Goal: Transaction & Acquisition: Purchase product/service

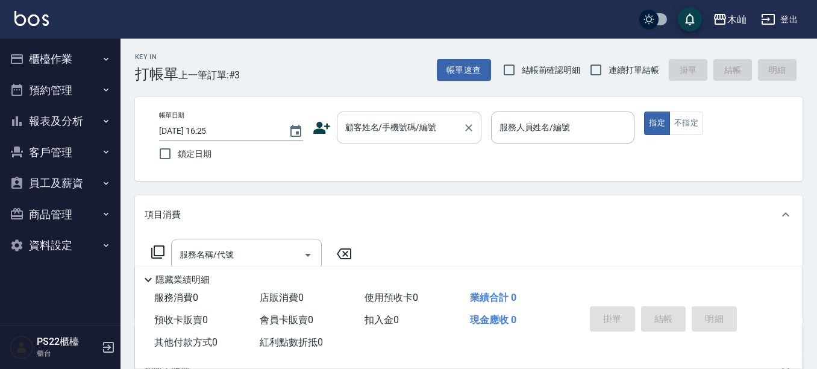
click at [380, 133] on input "顧客姓名/手機號碼/編號" at bounding box center [400, 127] width 116 height 21
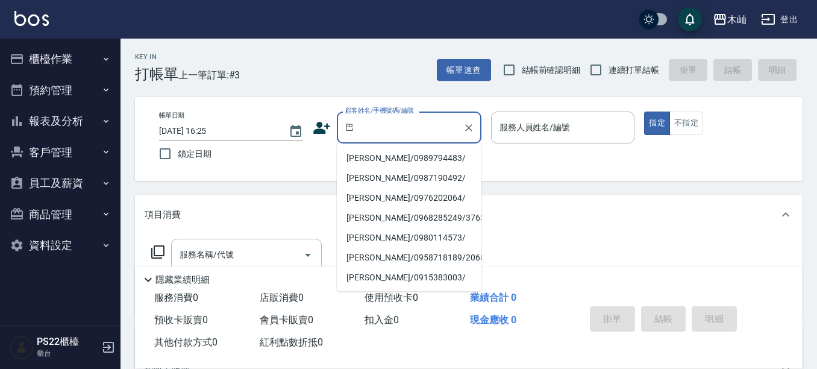
type input "巴"
click at [51, 155] on button "客戶管理" at bounding box center [60, 152] width 111 height 31
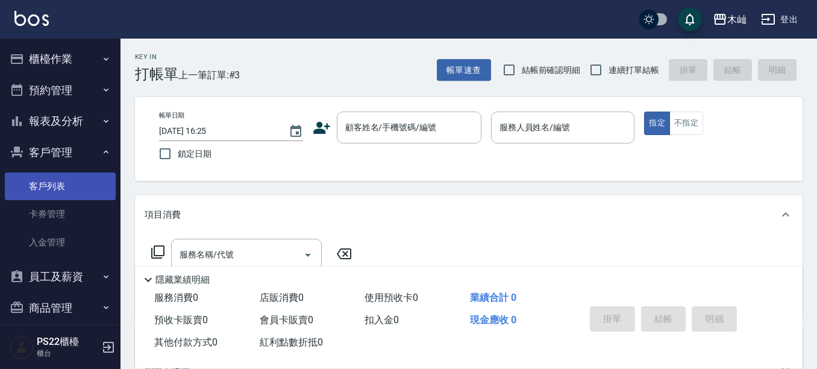
click at [49, 190] on link "客戶列表" at bounding box center [60, 186] width 111 height 28
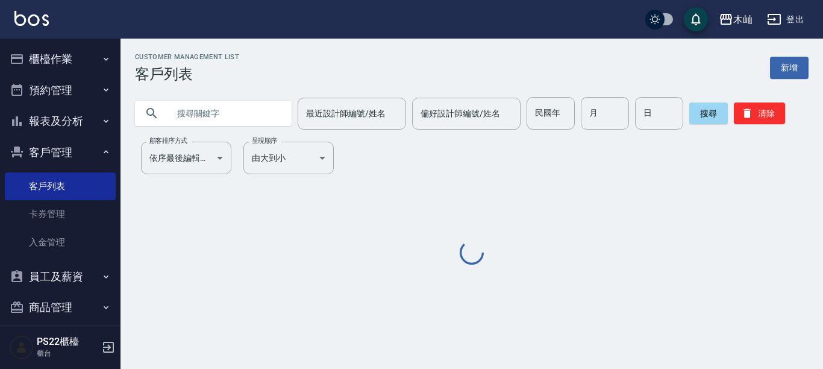
click at [254, 121] on input "text" at bounding box center [225, 113] width 113 height 33
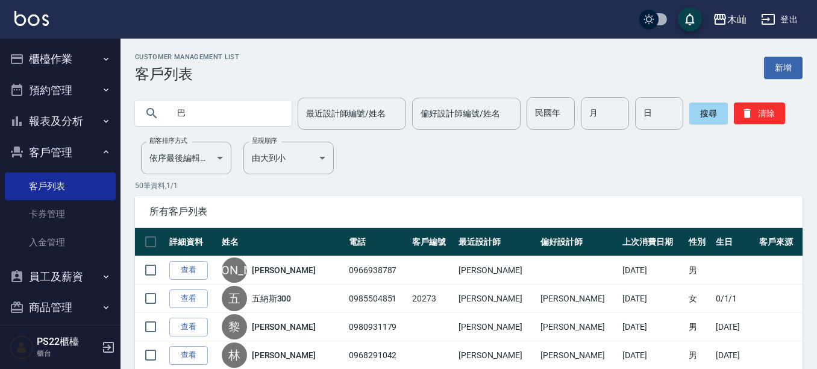
type input "巴"
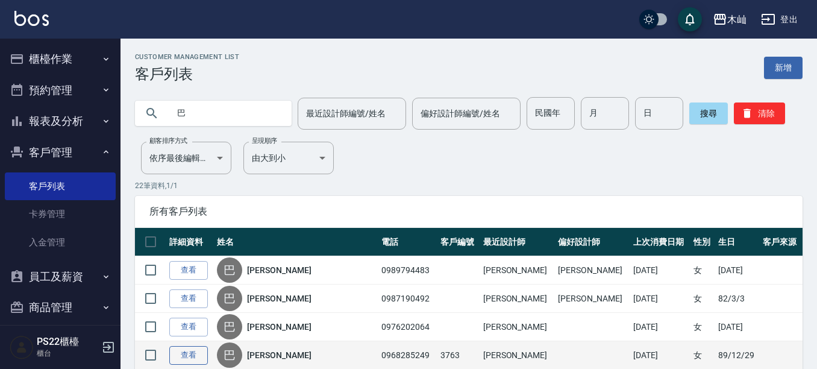
click at [198, 352] on link "查看" at bounding box center [188, 355] width 39 height 19
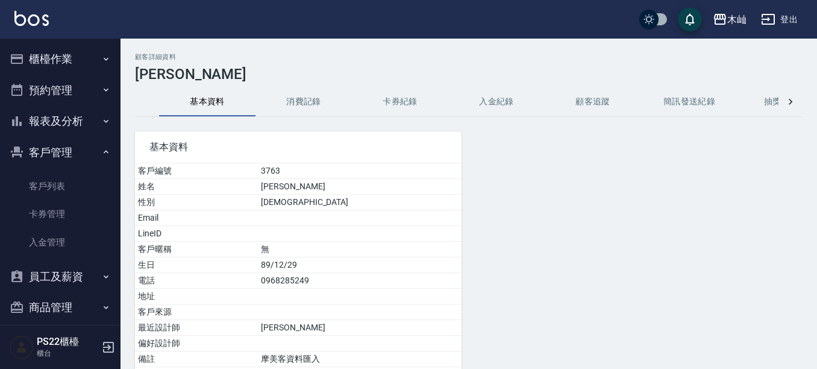
click at [321, 93] on button "消費記錄" at bounding box center [304, 101] width 96 height 29
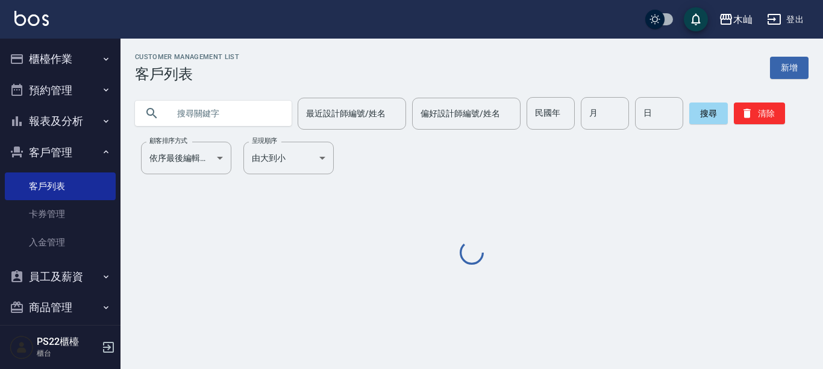
click at [215, 114] on input "text" at bounding box center [225, 113] width 113 height 33
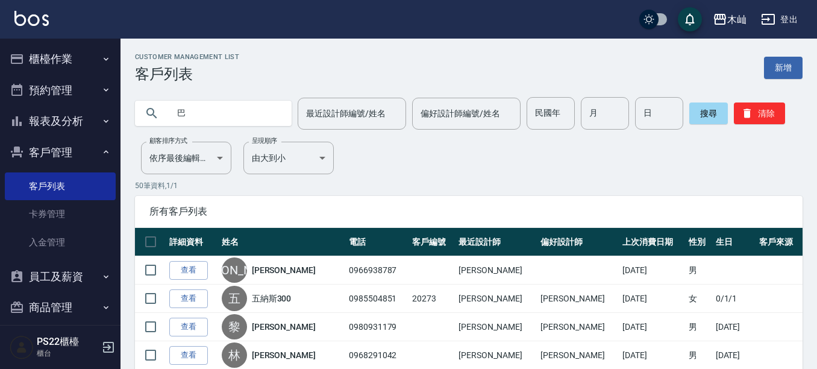
type input "巴"
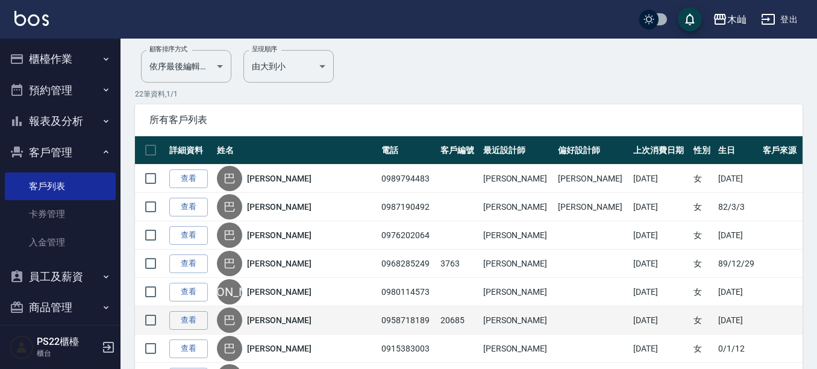
scroll to position [121, 0]
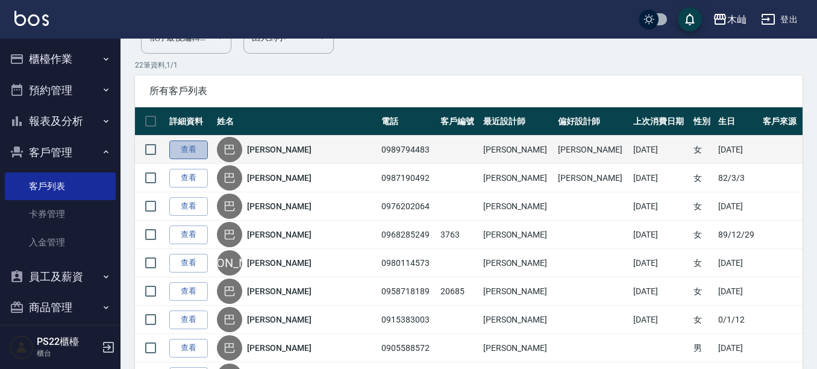
click at [196, 151] on link "查看" at bounding box center [188, 149] width 39 height 19
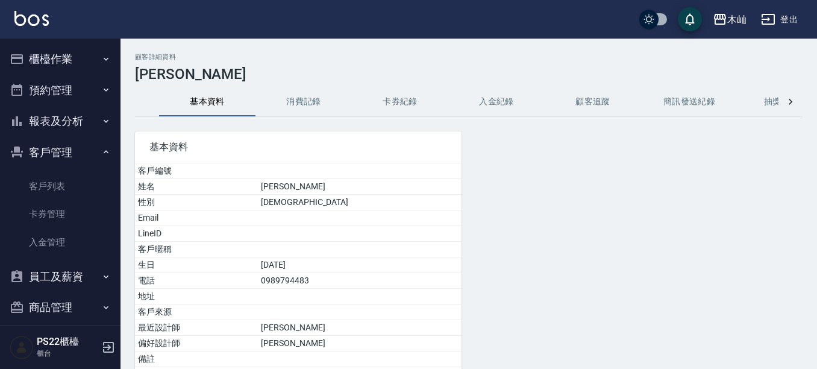
click at [302, 98] on button "消費記錄" at bounding box center [304, 101] width 96 height 29
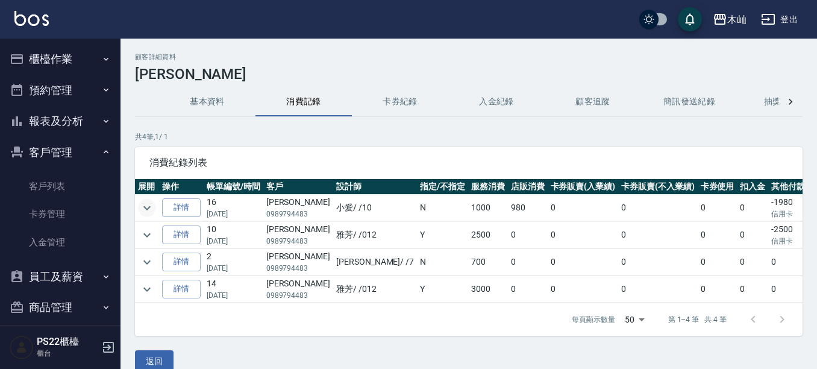
click at [148, 205] on icon "expand row" at bounding box center [147, 208] width 14 height 14
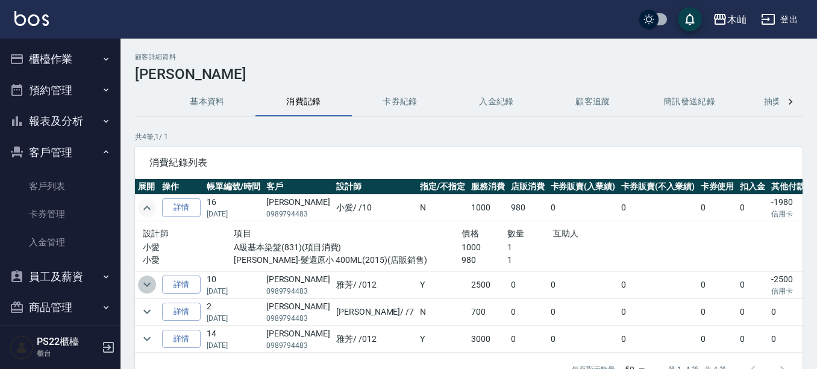
click at [143, 285] on icon "expand row" at bounding box center [147, 284] width 14 height 14
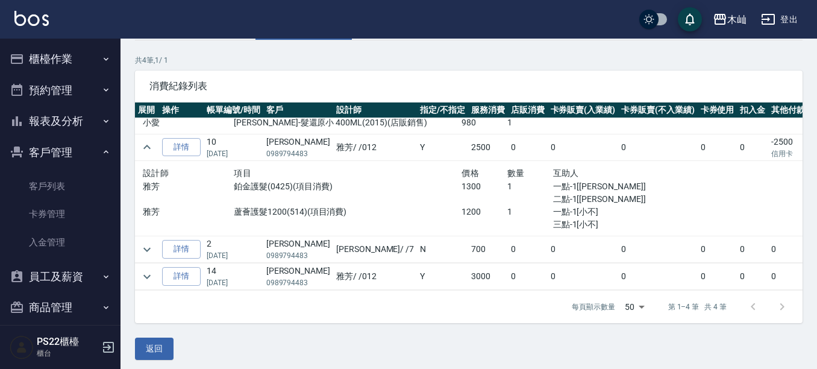
scroll to position [82, 0]
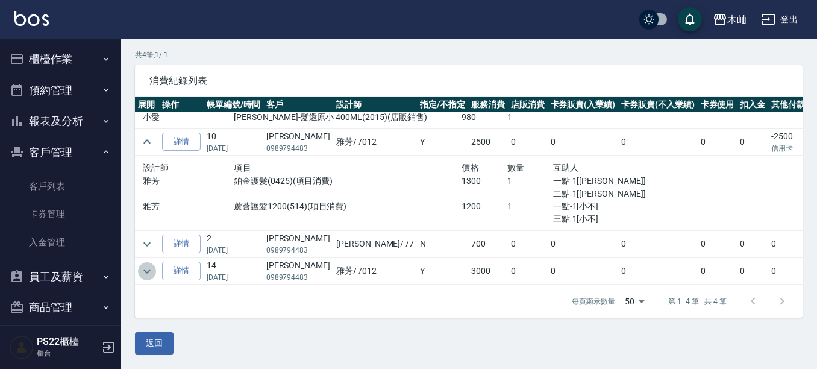
click at [143, 264] on icon "expand row" at bounding box center [147, 271] width 14 height 14
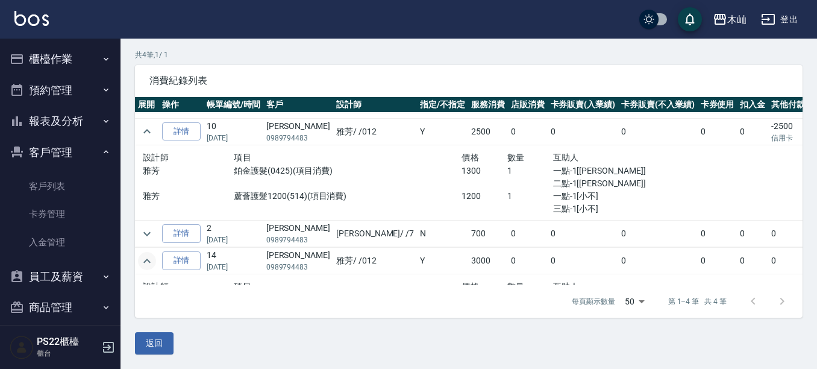
click at [143, 260] on icon "expand row" at bounding box center [147, 261] width 14 height 14
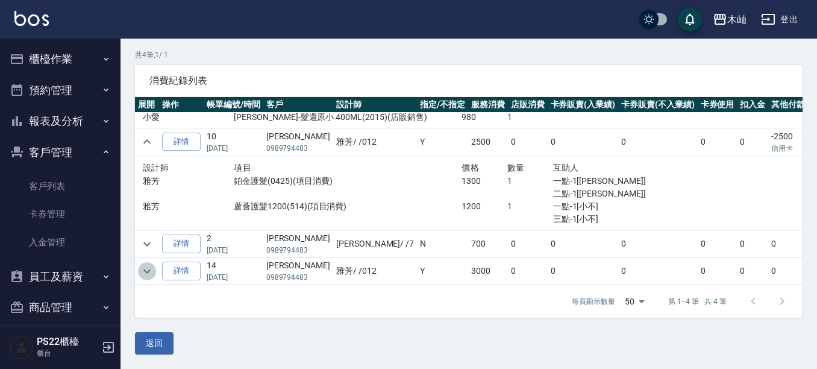
click at [151, 264] on icon "expand row" at bounding box center [147, 271] width 14 height 14
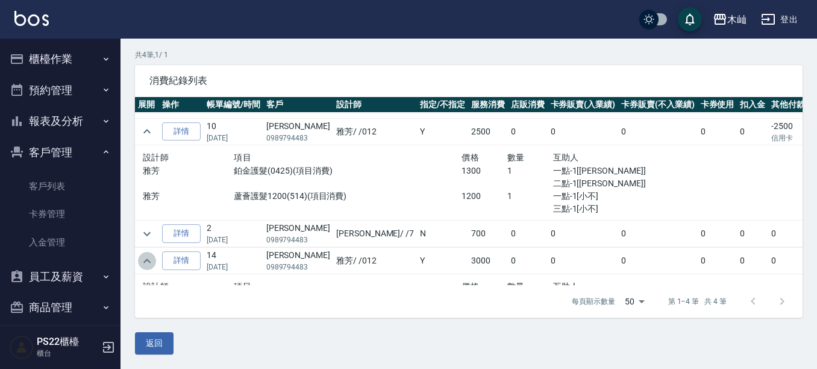
click at [151, 262] on icon "expand row" at bounding box center [147, 261] width 14 height 14
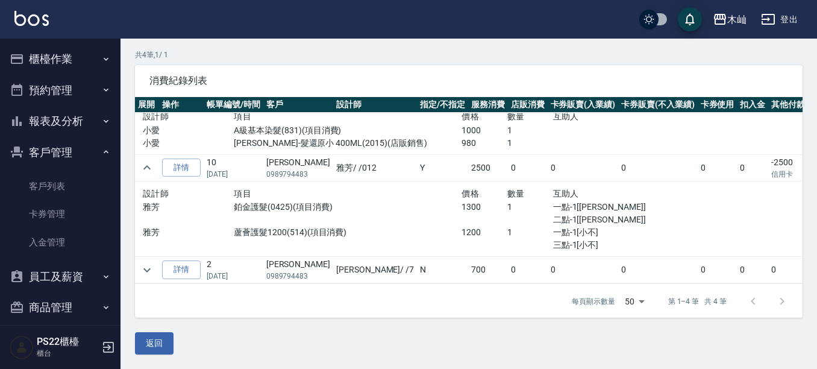
scroll to position [71, 0]
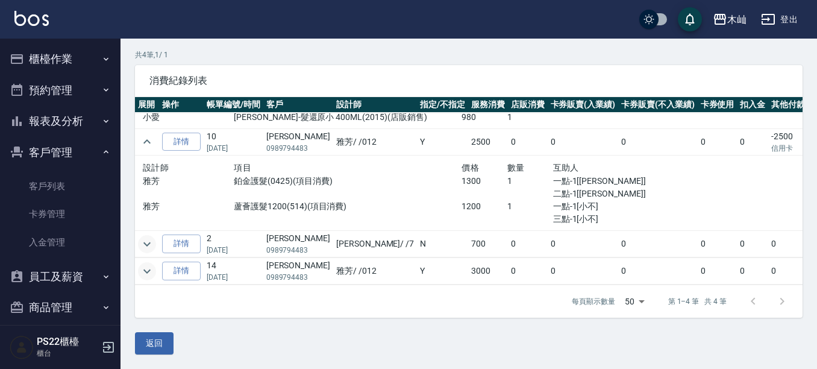
click at [142, 238] on icon "expand row" at bounding box center [147, 244] width 14 height 14
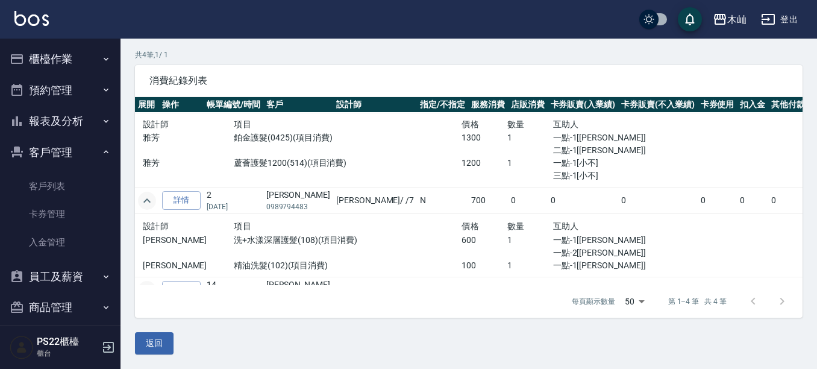
scroll to position [134, 0]
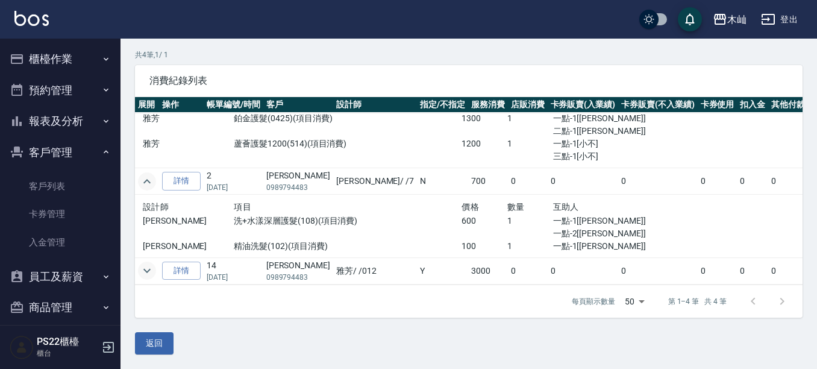
click at [151, 263] on icon "expand row" at bounding box center [147, 270] width 14 height 14
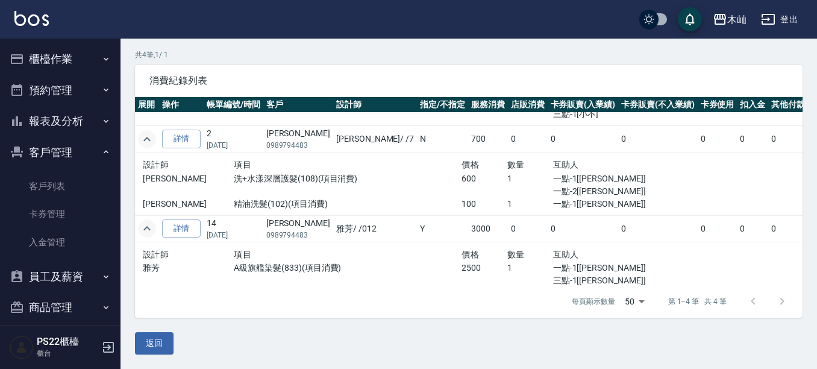
scroll to position [196, 0]
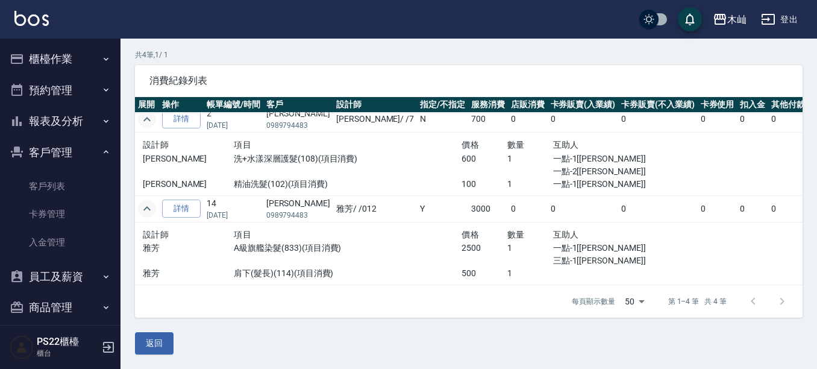
click at [143, 201] on icon "expand row" at bounding box center [147, 208] width 14 height 14
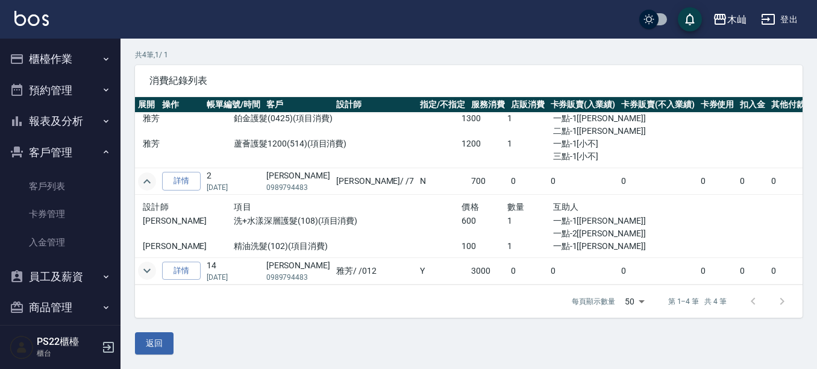
scroll to position [134, 0]
click at [148, 174] on icon "expand row" at bounding box center [147, 181] width 14 height 14
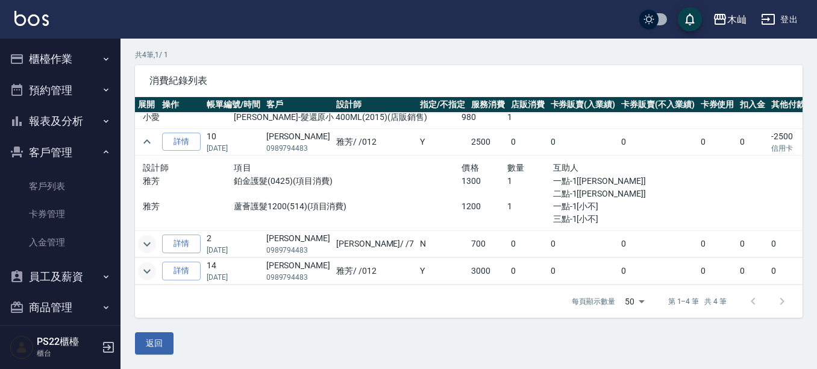
scroll to position [71, 0]
click at [154, 133] on button "expand row" at bounding box center [147, 142] width 18 height 18
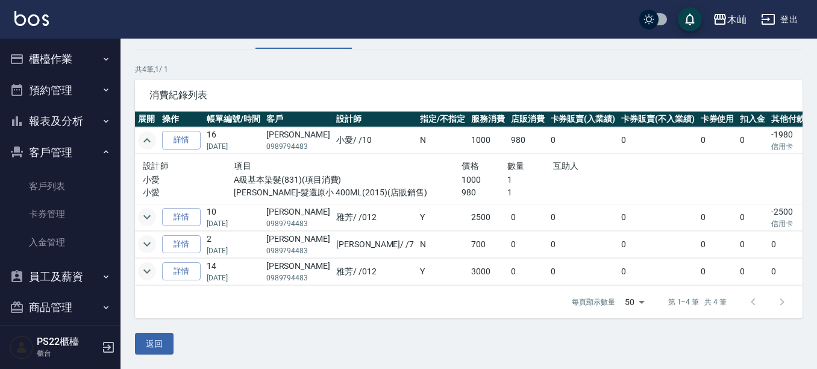
scroll to position [78, 0]
click at [146, 133] on icon "expand row" at bounding box center [147, 140] width 14 height 14
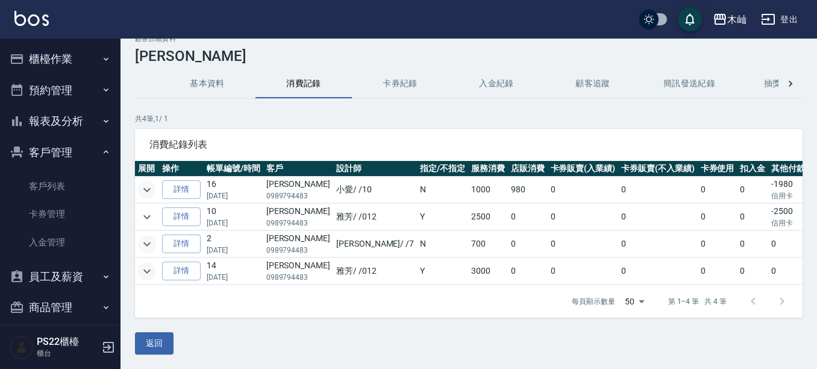
scroll to position [28, 0]
click at [143, 210] on icon "expand row" at bounding box center [147, 217] width 14 height 14
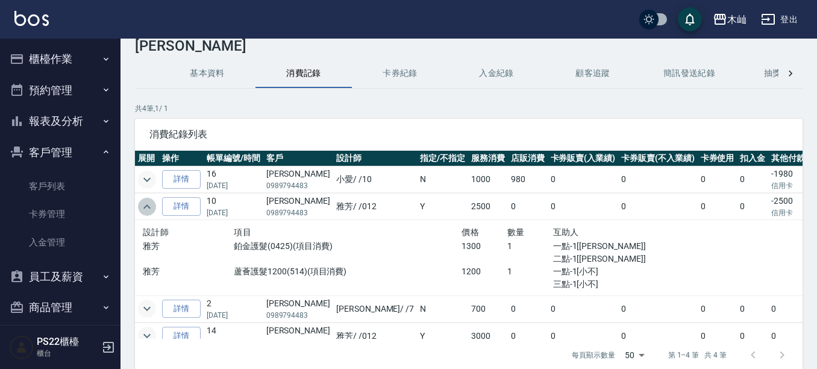
click at [143, 203] on icon "expand row" at bounding box center [147, 206] width 14 height 14
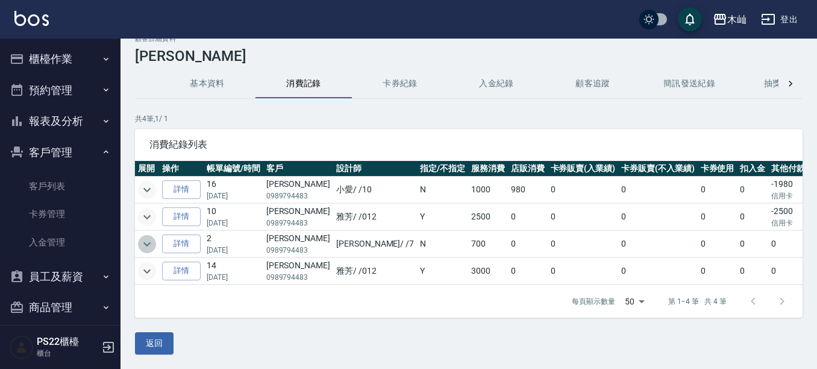
click at [153, 237] on icon "expand row" at bounding box center [147, 244] width 14 height 14
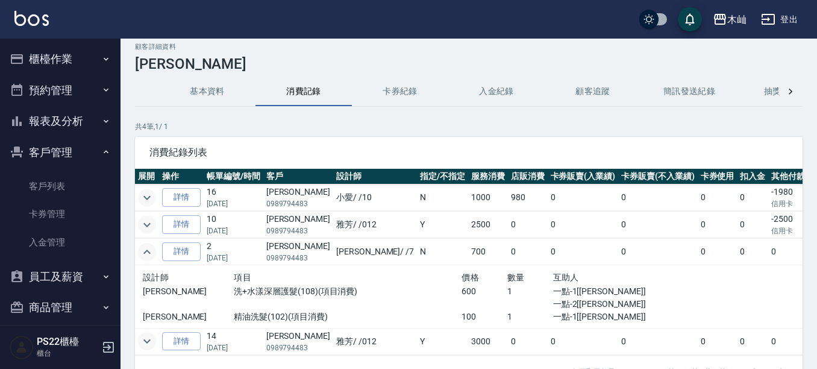
scroll to position [0, 0]
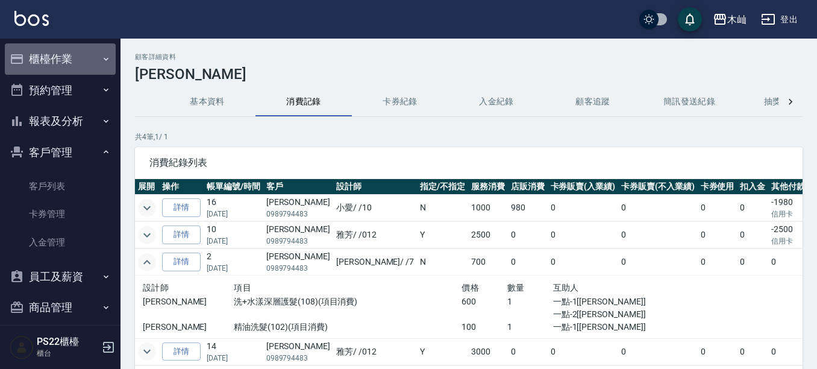
click at [69, 51] on button "櫃檯作業" at bounding box center [60, 58] width 111 height 31
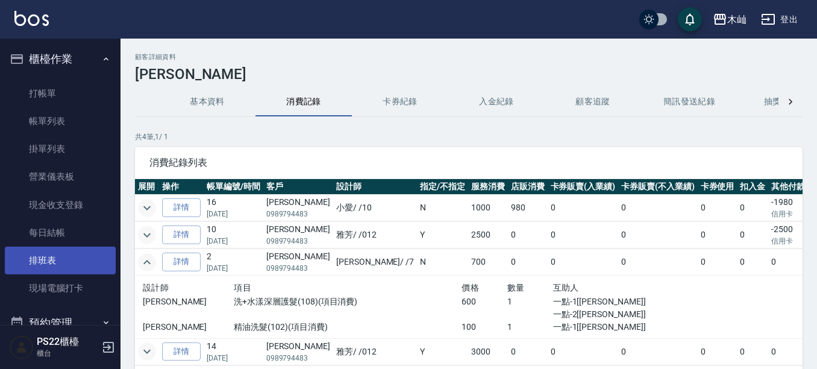
click at [30, 259] on link "排班表" at bounding box center [60, 260] width 111 height 28
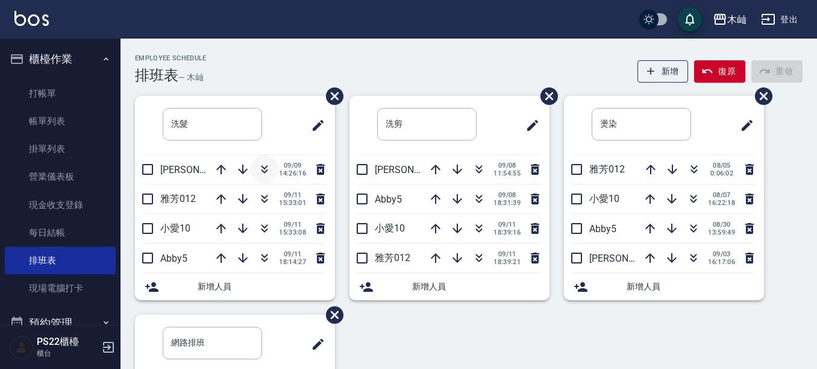
click at [265, 165] on icon "button" at bounding box center [264, 169] width 14 height 14
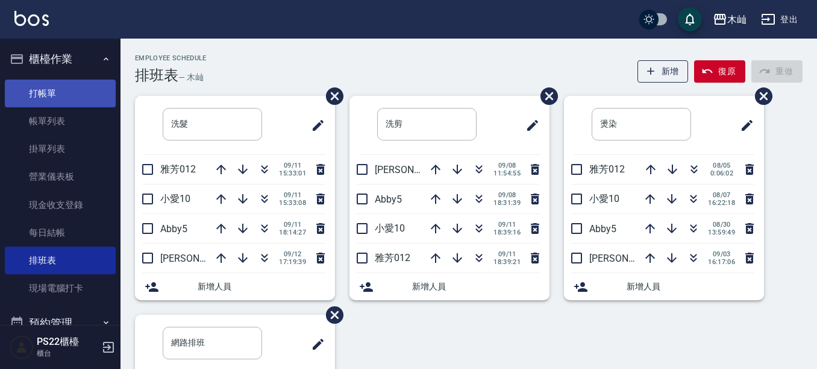
click at [66, 91] on link "打帳單" at bounding box center [60, 94] width 111 height 28
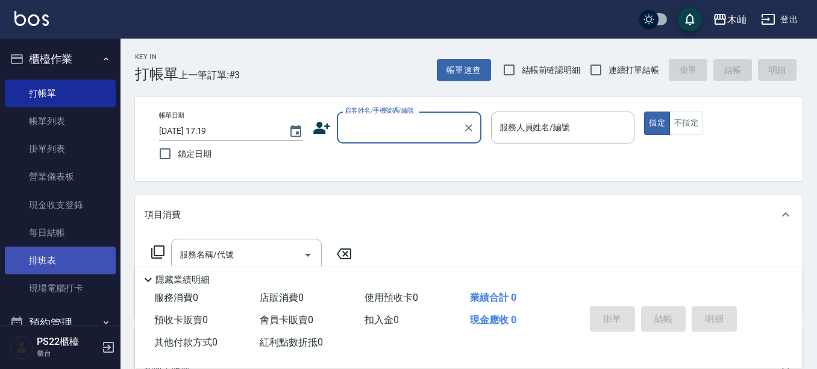
click at [61, 257] on link "排班表" at bounding box center [60, 260] width 111 height 28
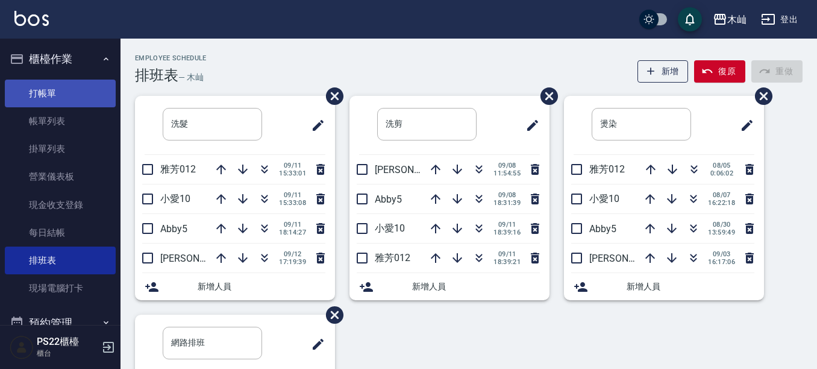
click at [64, 95] on link "打帳單" at bounding box center [60, 94] width 111 height 28
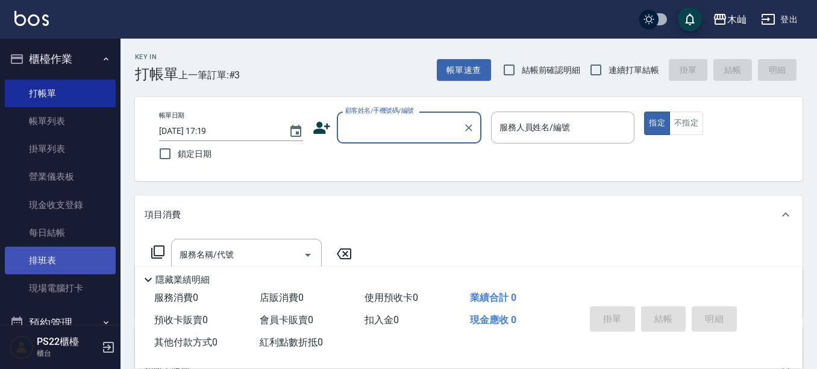
click at [78, 265] on link "排班表" at bounding box center [60, 260] width 111 height 28
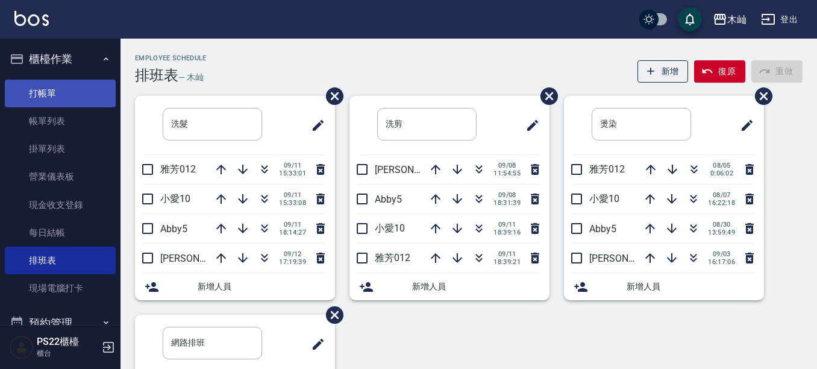
click at [90, 93] on link "打帳單" at bounding box center [60, 94] width 111 height 28
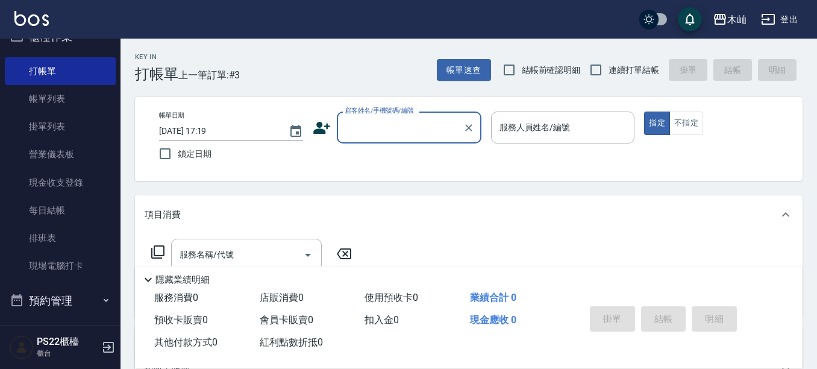
scroll to position [60, 0]
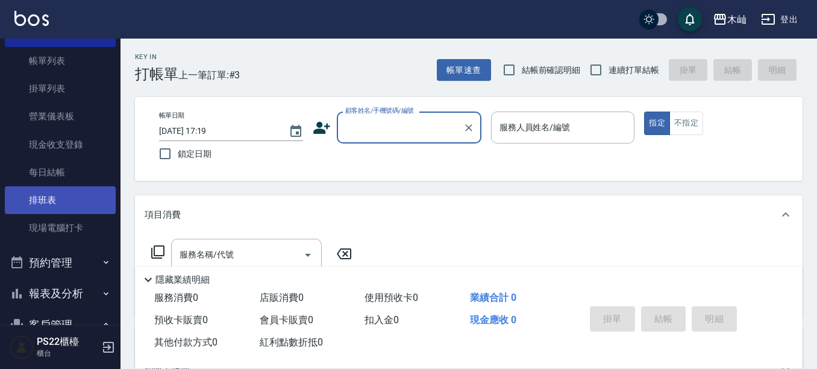
click at [63, 203] on link "排班表" at bounding box center [60, 200] width 111 height 28
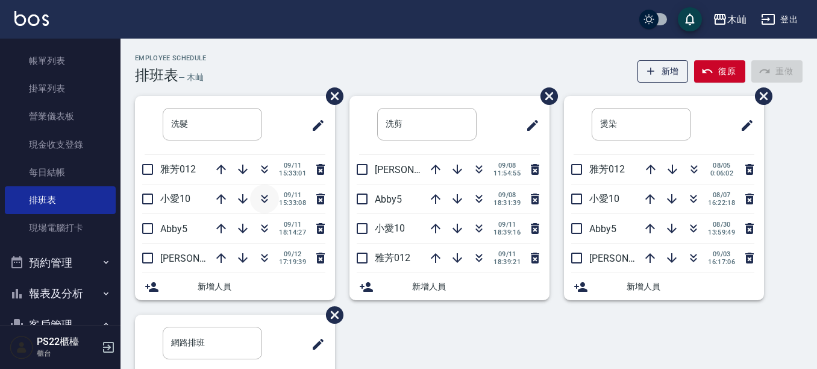
click at [258, 199] on icon "button" at bounding box center [264, 199] width 14 height 14
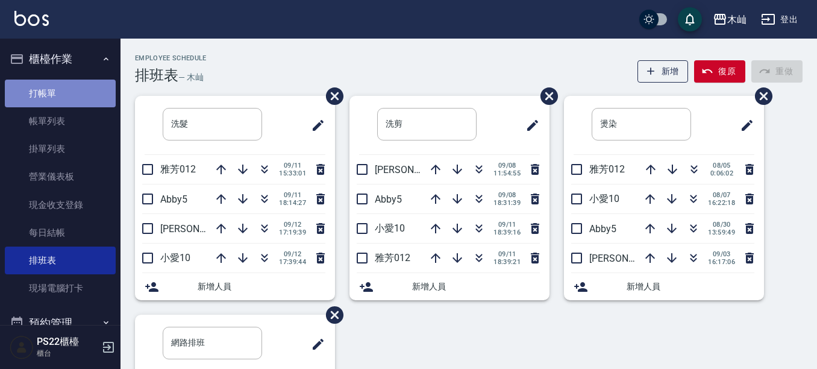
click at [63, 94] on link "打帳單" at bounding box center [60, 94] width 111 height 28
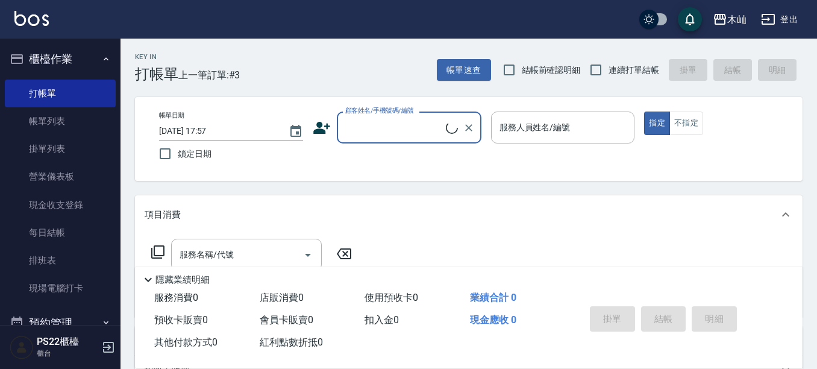
click at [378, 129] on input "顧客姓名/手機號碼/編號" at bounding box center [394, 127] width 104 height 21
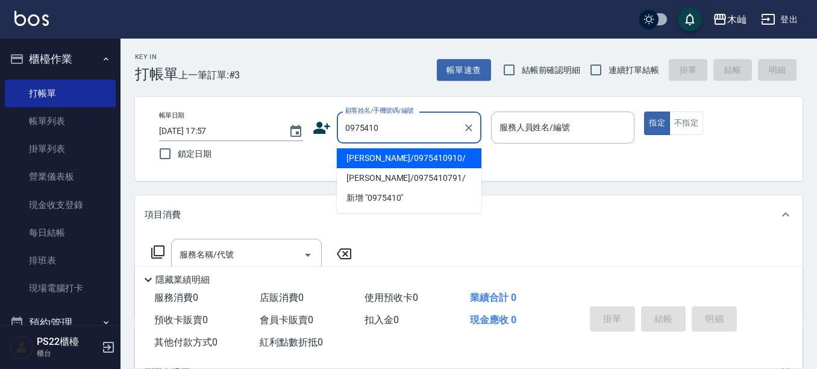
click at [427, 164] on li "[PERSON_NAME]/0975410910/" at bounding box center [409, 158] width 145 height 20
type input "[PERSON_NAME]/0975410910/"
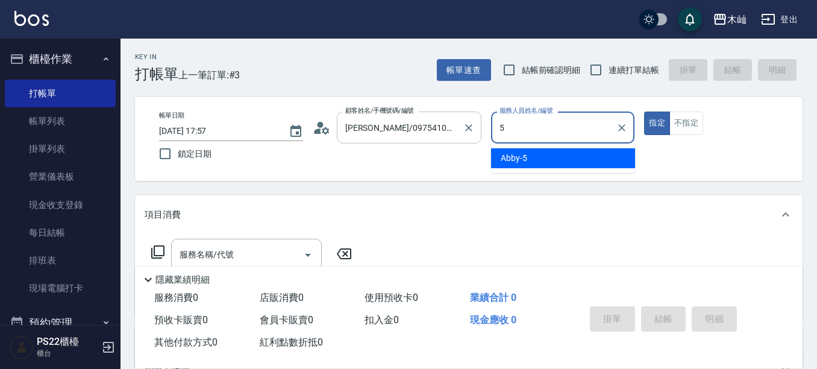
type input "Abby-5"
type button "true"
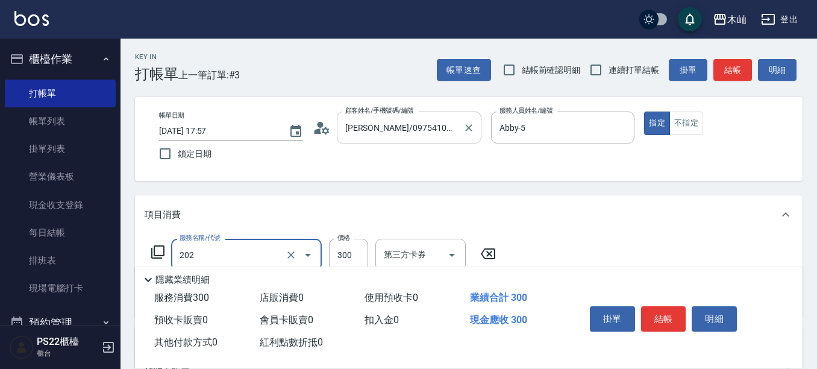
type input "單剪(202)"
type input "400"
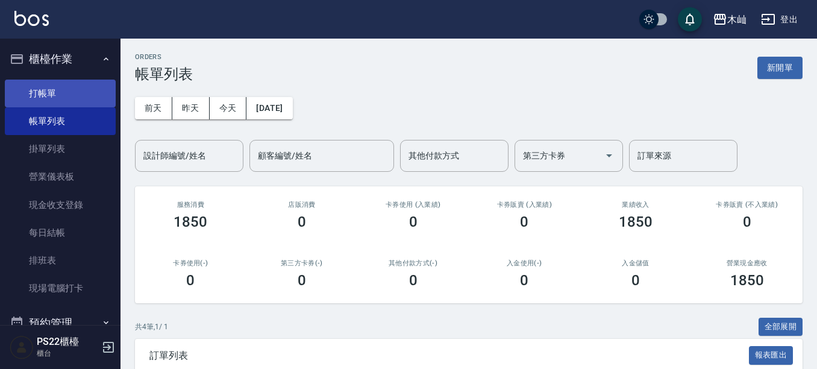
click at [99, 98] on link "打帳單" at bounding box center [60, 94] width 111 height 28
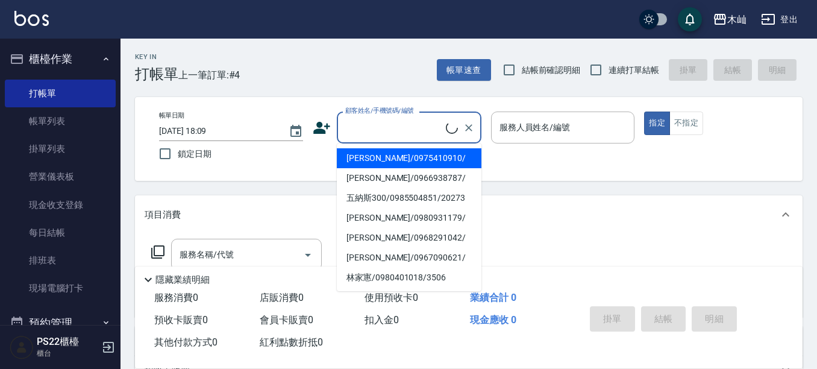
click at [366, 124] on input "顧客姓名/手機號碼/編號" at bounding box center [394, 127] width 104 height 21
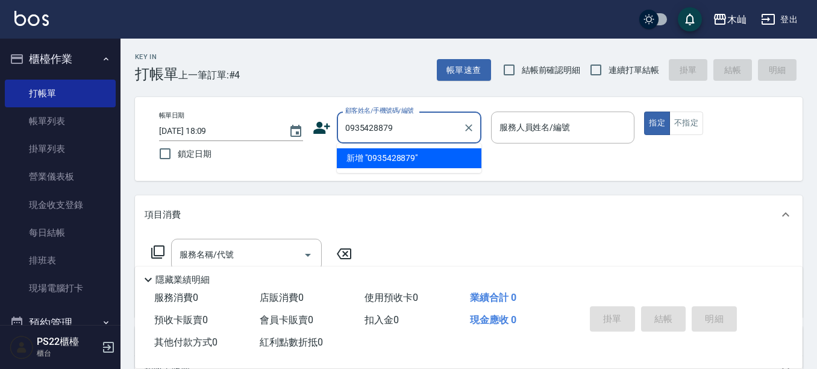
type input "0935428879"
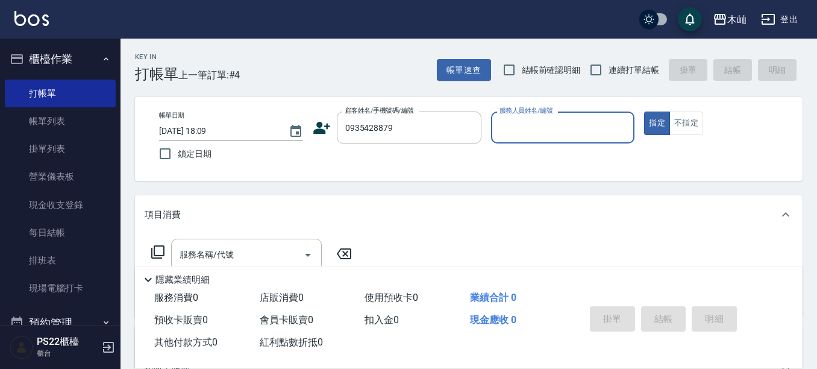
click at [317, 127] on icon at bounding box center [322, 128] width 18 height 18
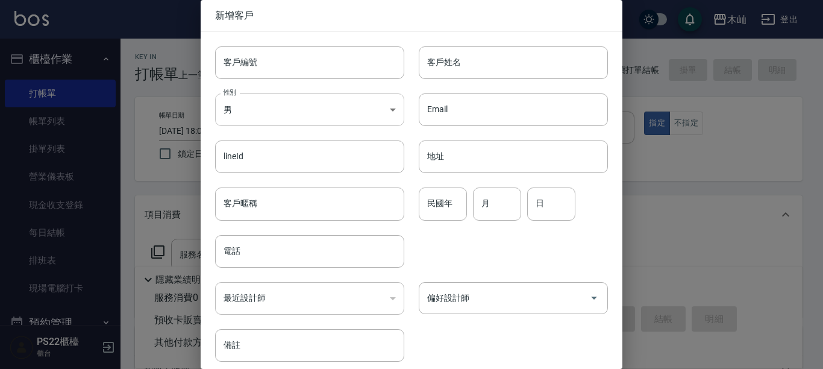
type input "0935428879"
click at [456, 63] on input "客戶姓名" at bounding box center [513, 62] width 189 height 33
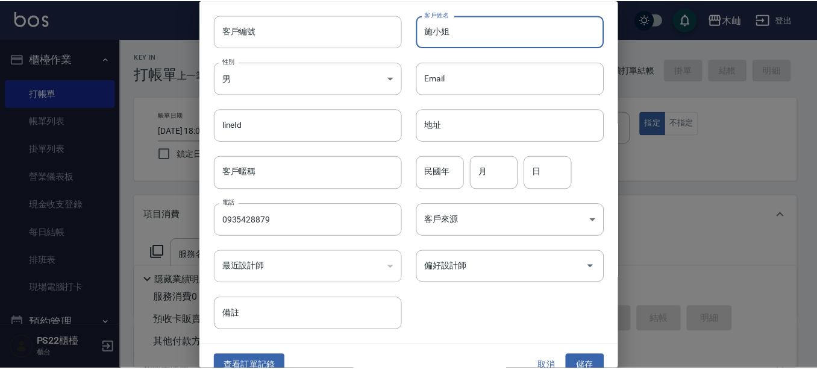
scroll to position [49, 0]
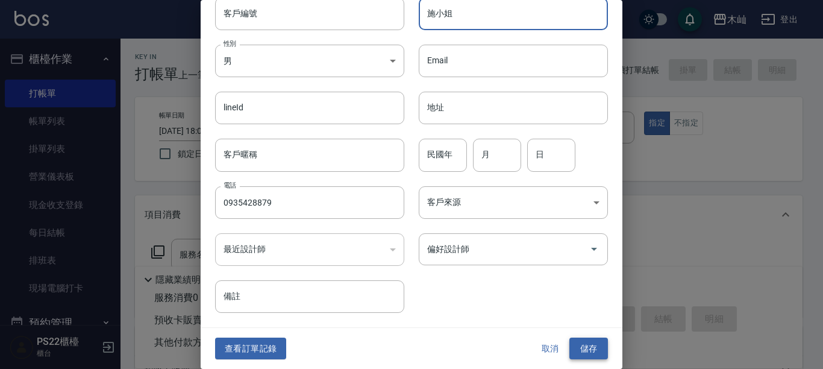
type input "施小姐"
click at [598, 337] on button "儲存" at bounding box center [588, 348] width 39 height 22
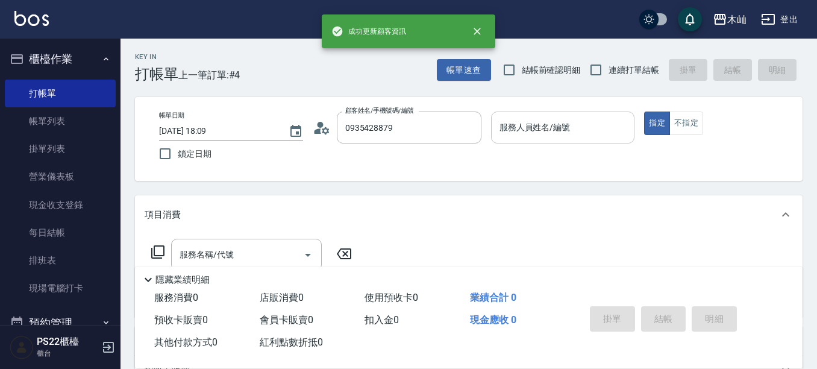
drag, startPoint x: 527, startPoint y: 133, endPoint x: 527, endPoint y: 124, distance: 8.4
click at [527, 132] on input "服務人員姓名/編號" at bounding box center [563, 127] width 133 height 21
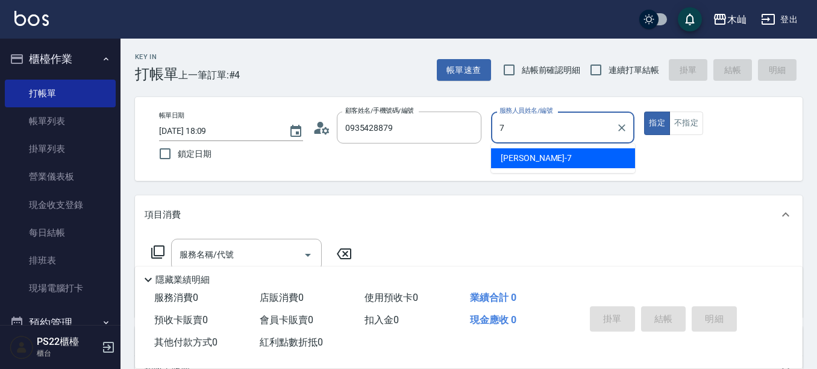
type input "[PERSON_NAME]-7"
type button "true"
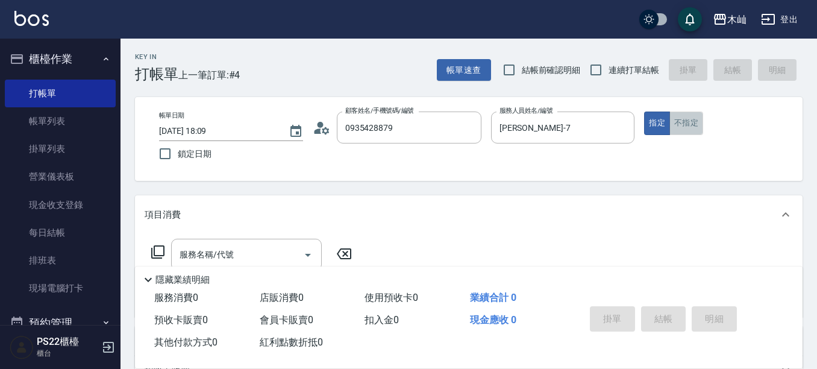
click at [685, 131] on button "不指定" at bounding box center [686, 123] width 34 height 24
click at [231, 249] on input "服務名稱/代號" at bounding box center [238, 254] width 122 height 21
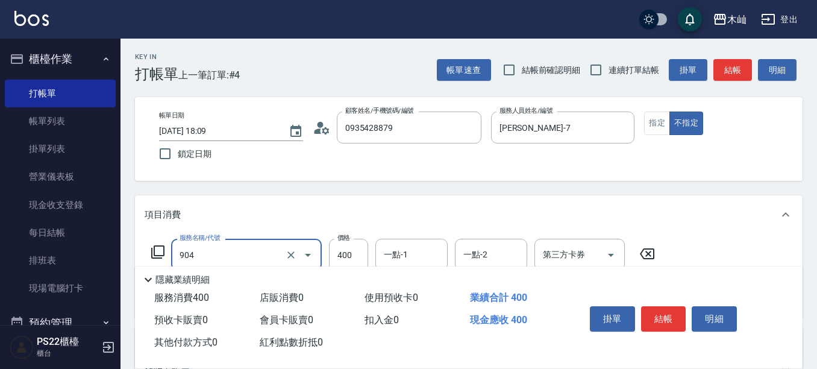
type input "精油洗+瞬護(904)"
type input "[PERSON_NAME]-17"
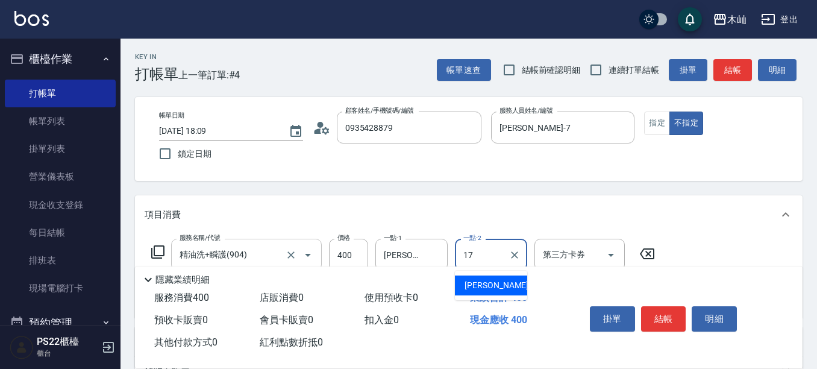
type input "[PERSON_NAME]-17"
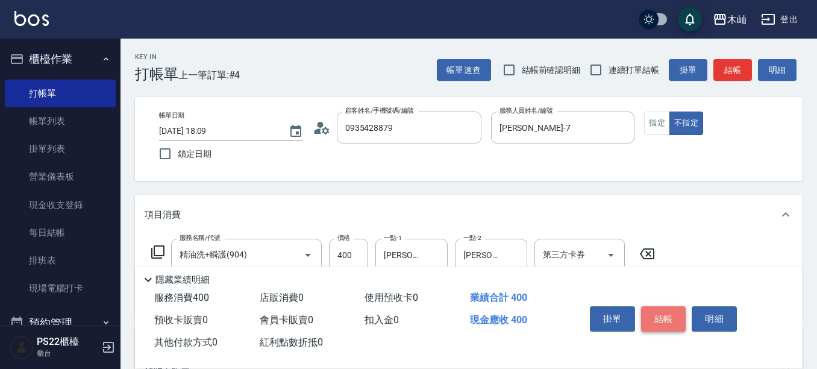
click at [645, 310] on button "結帳" at bounding box center [663, 318] width 45 height 25
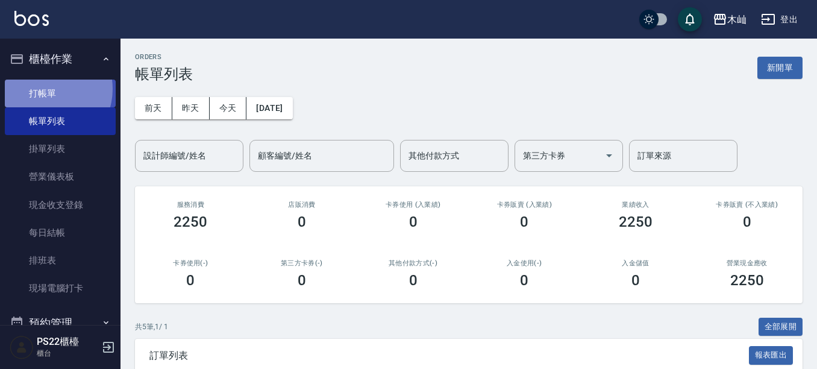
click at [46, 89] on link "打帳單" at bounding box center [60, 94] width 111 height 28
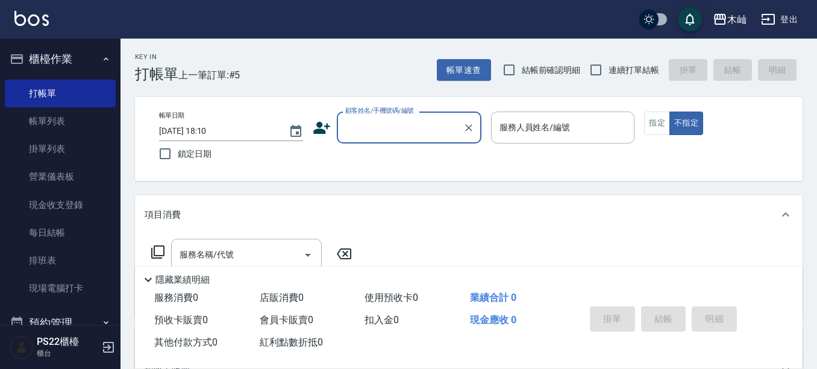
click at [355, 123] on input "顧客姓名/手機號碼/編號" at bounding box center [400, 127] width 116 height 21
